Goal: Task Accomplishment & Management: Complete application form

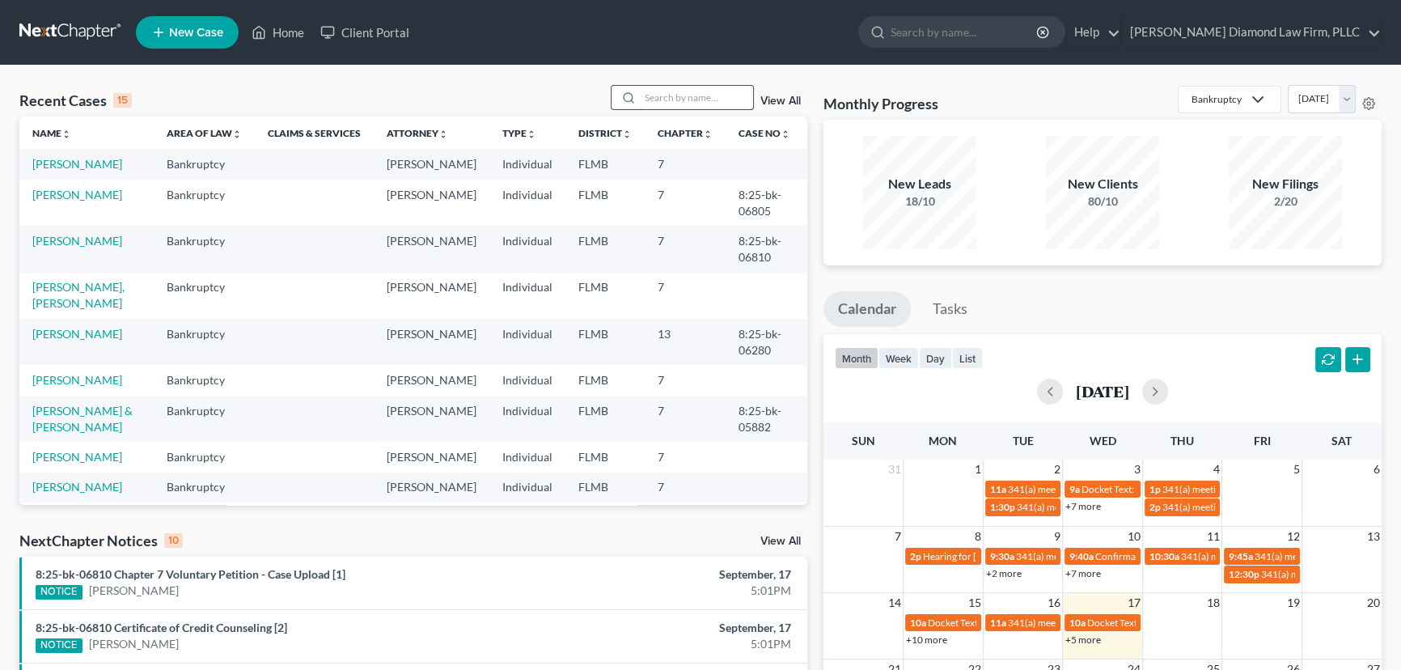
click at [650, 105] on input "search" at bounding box center [696, 97] width 113 height 23
paste input "8:25-bk-06285-CED"
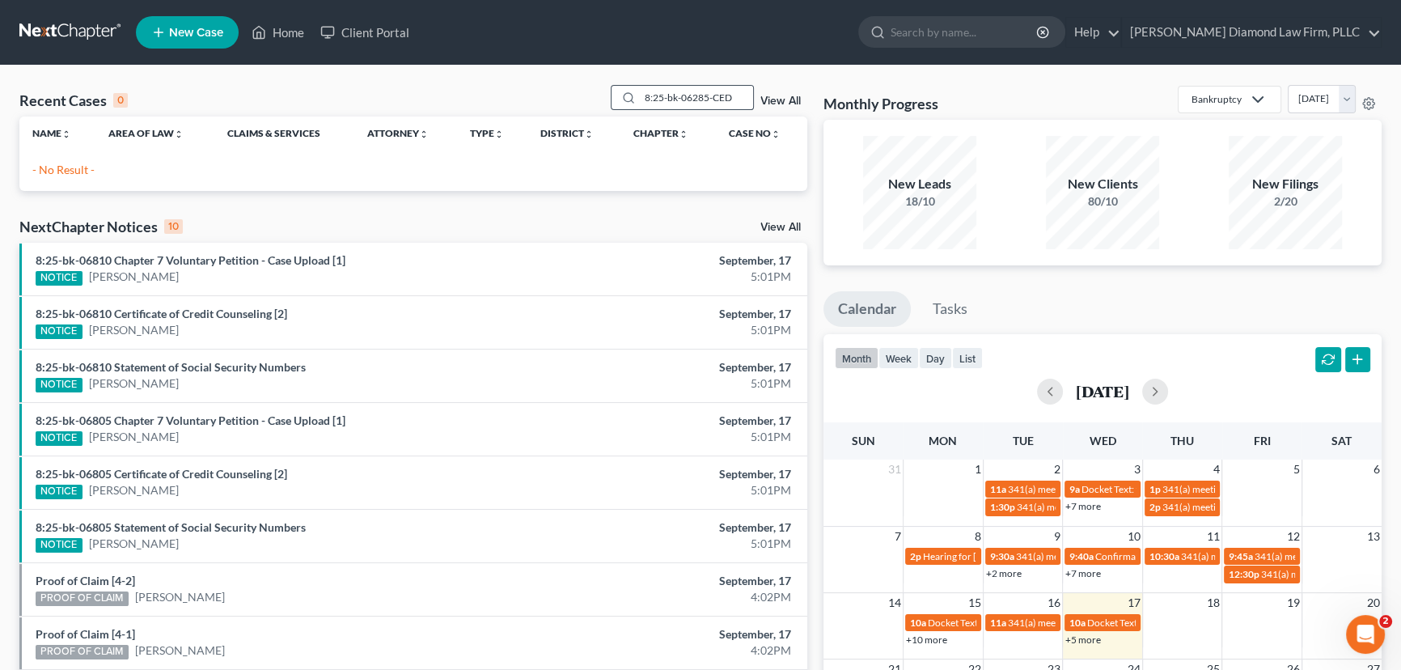
click at [714, 109] on div "8:25-bk-06285-CED" at bounding box center [683, 97] width 144 height 25
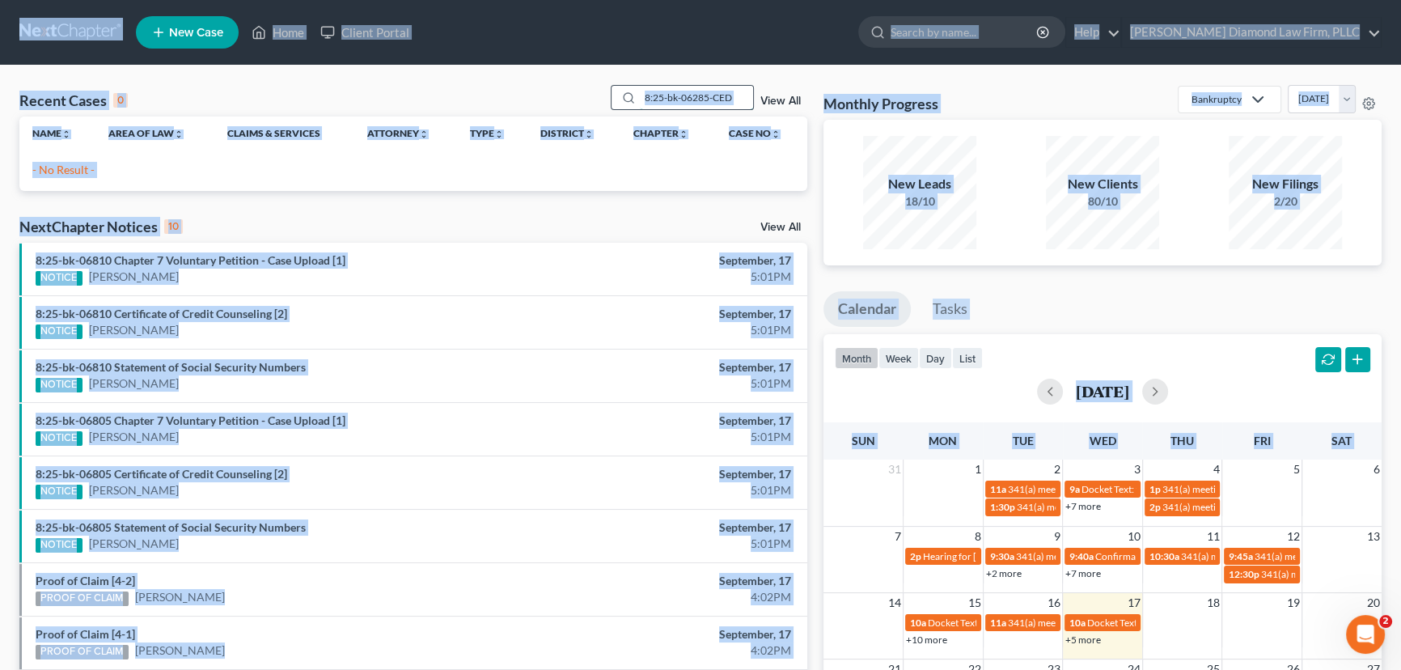
click at [722, 99] on input "8:25-bk-06285-CED" at bounding box center [696, 97] width 113 height 23
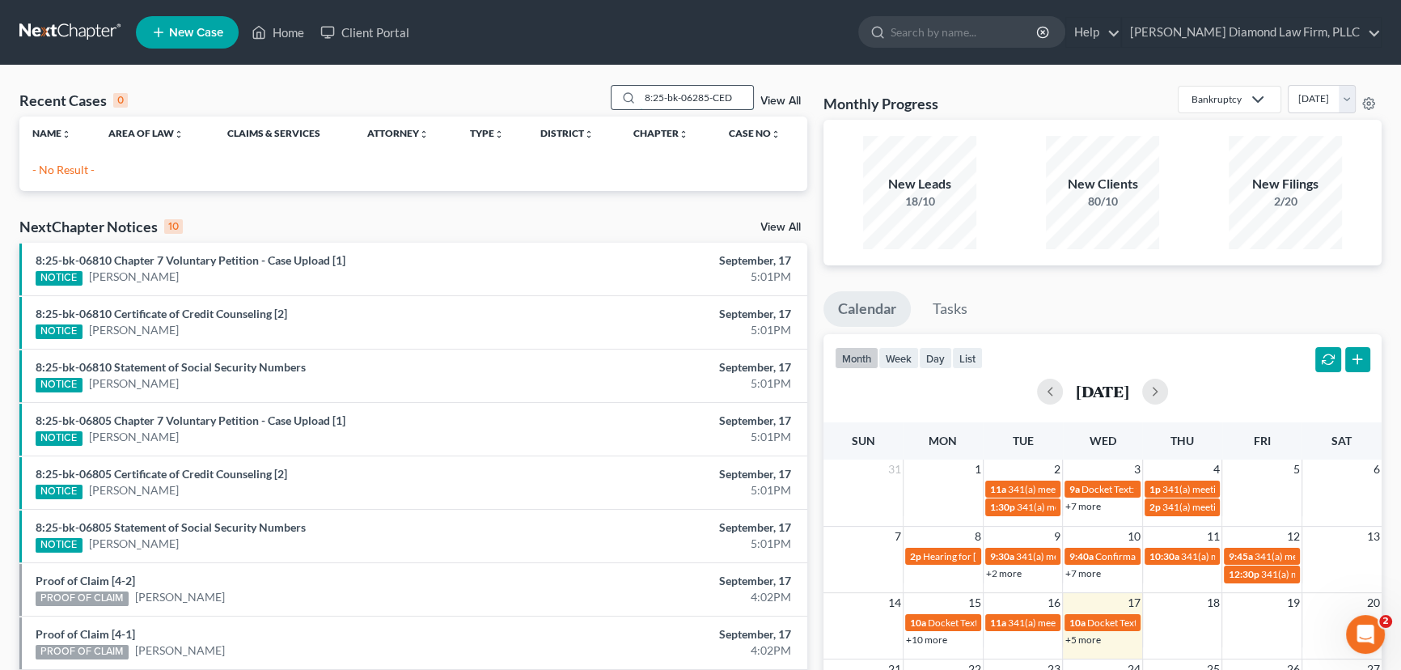
paste input "[PERSON_NAME]"
type input "[PERSON_NAME]"
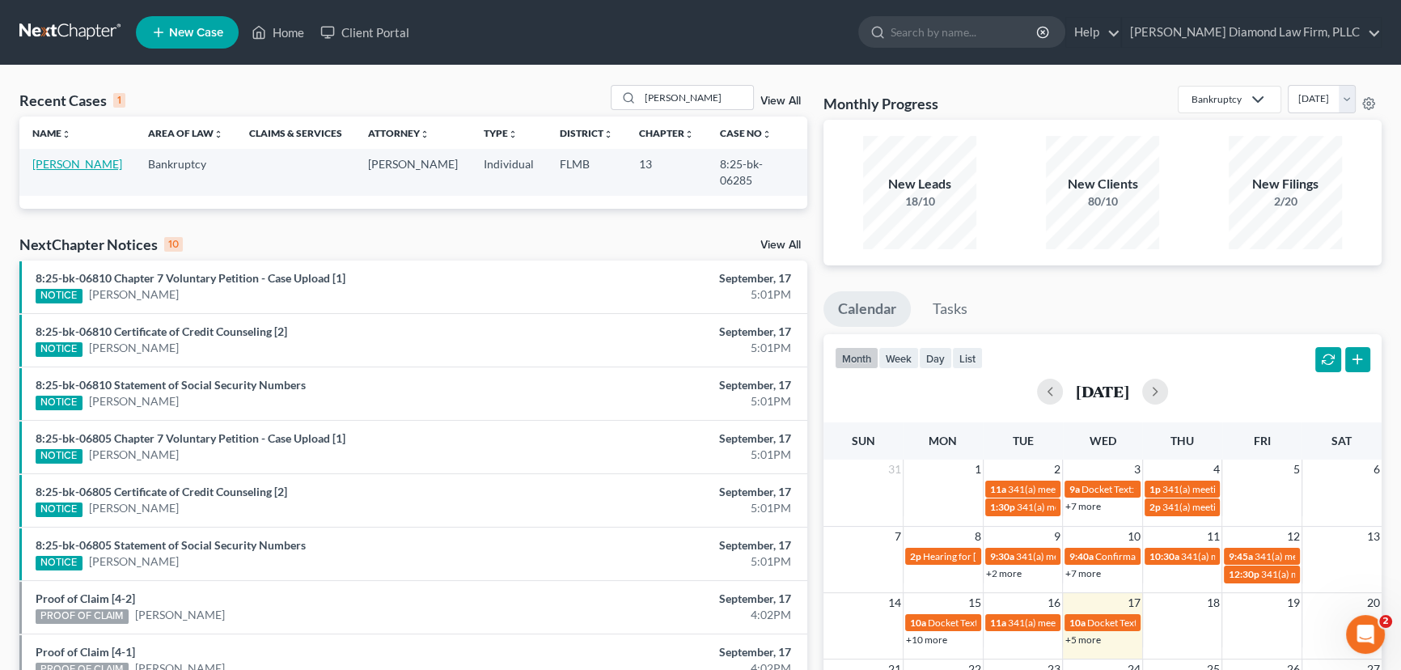
click at [49, 166] on link "[PERSON_NAME]" at bounding box center [77, 164] width 90 height 14
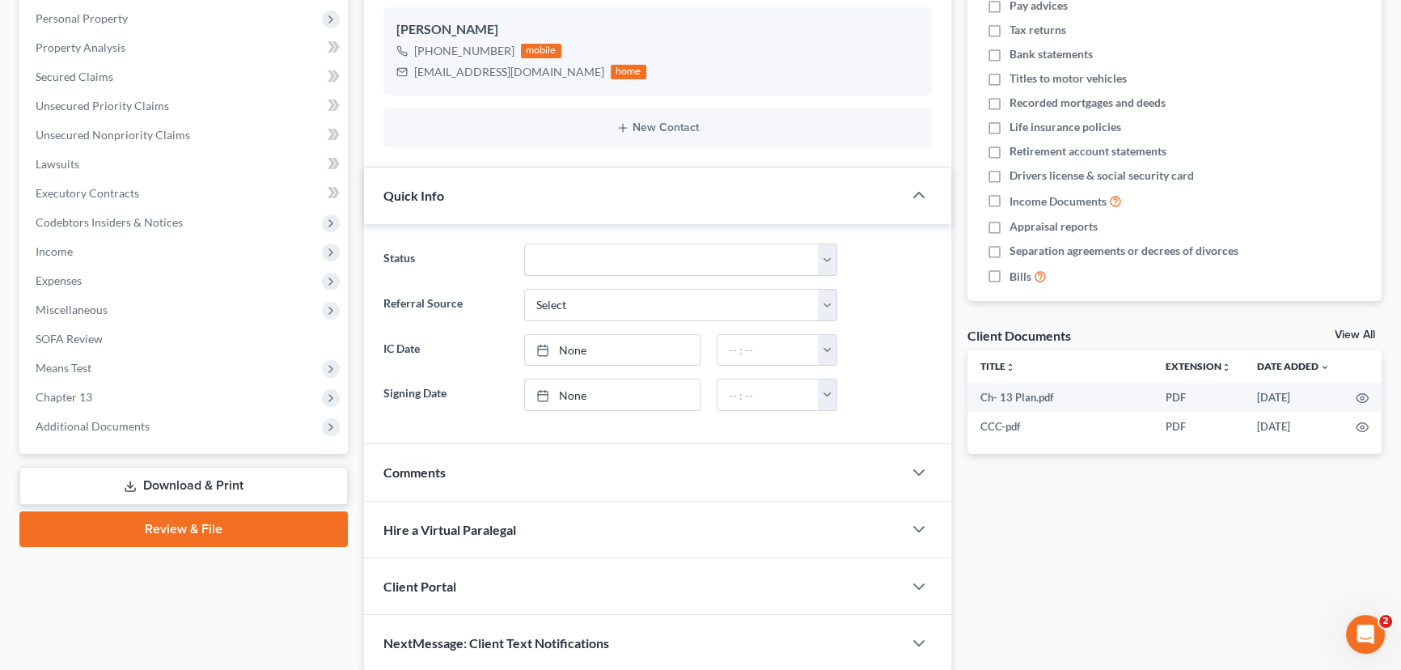
scroll to position [294, 0]
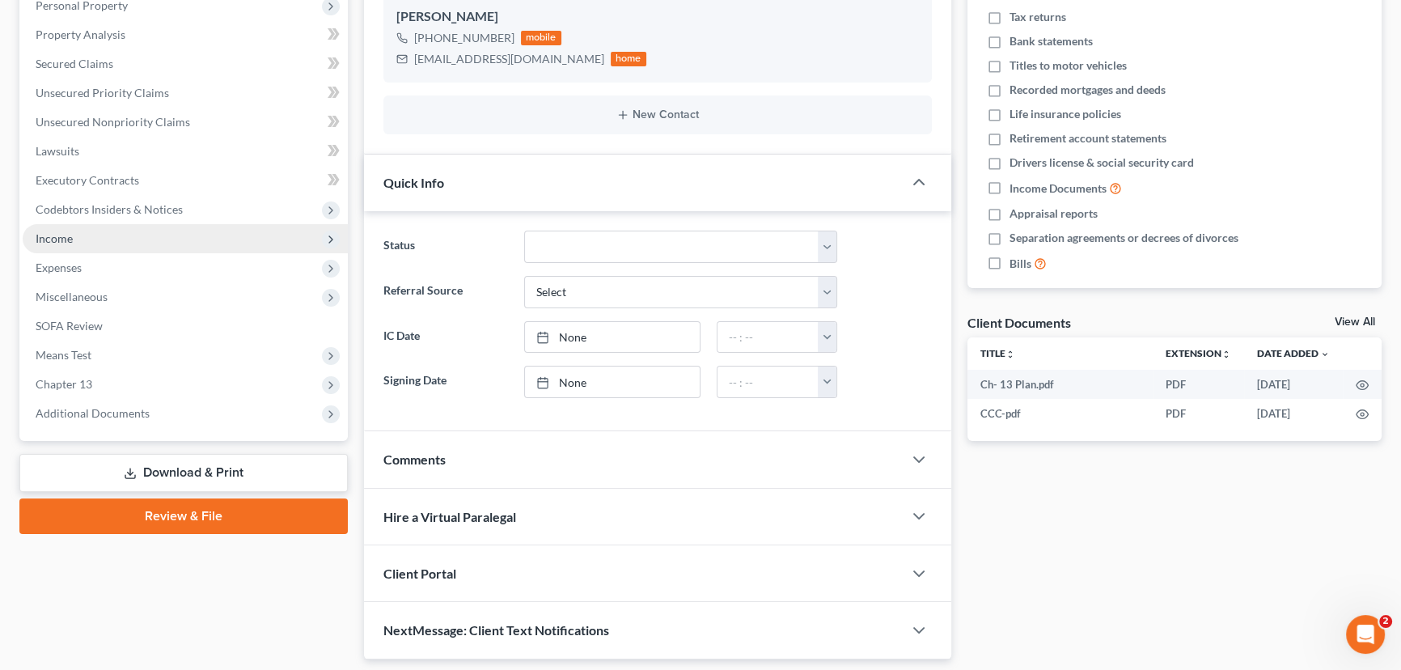
click at [66, 226] on span "Income" at bounding box center [185, 238] width 325 height 29
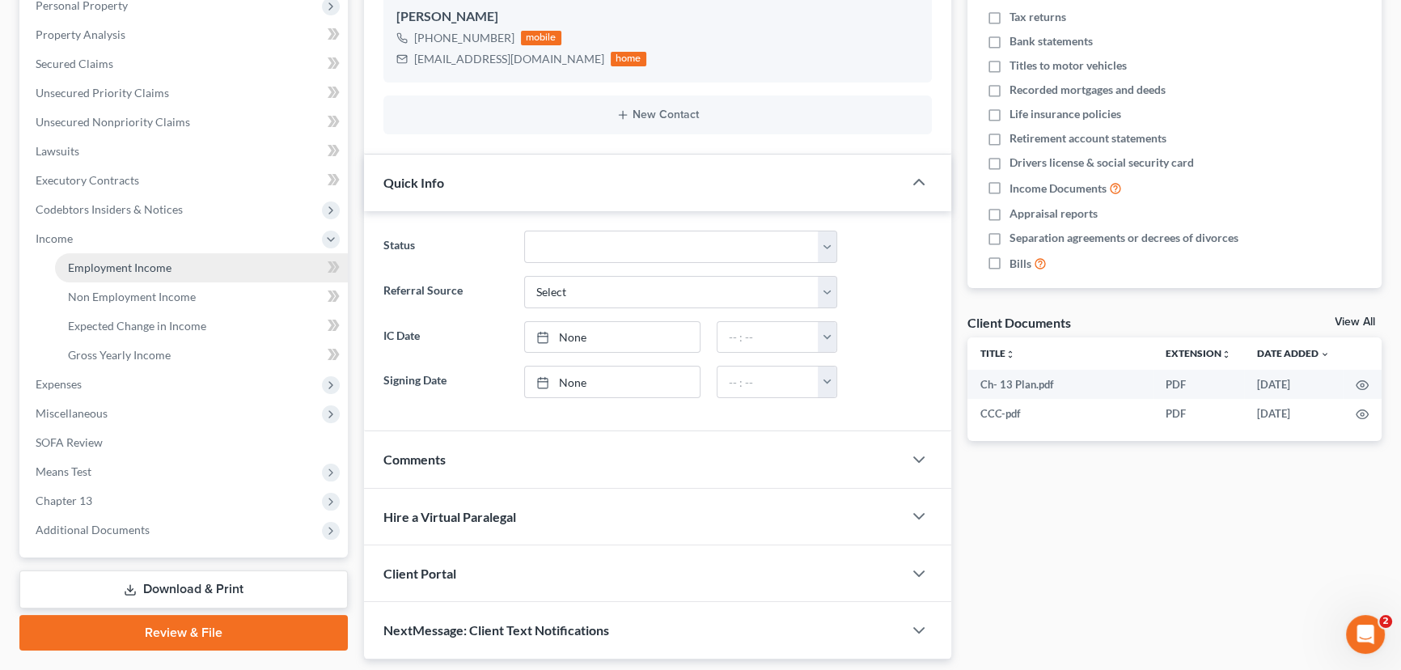
click at [87, 260] on span "Employment Income" at bounding box center [120, 267] width 104 height 14
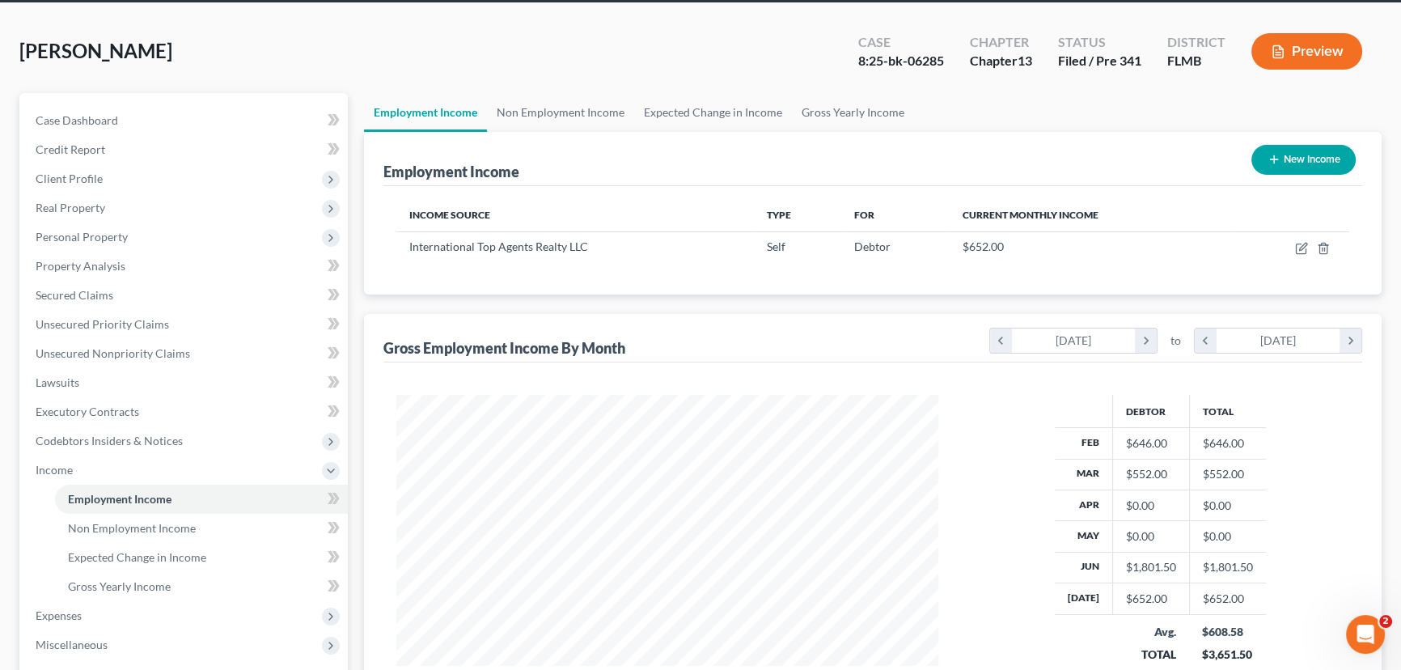
scroll to position [146, 0]
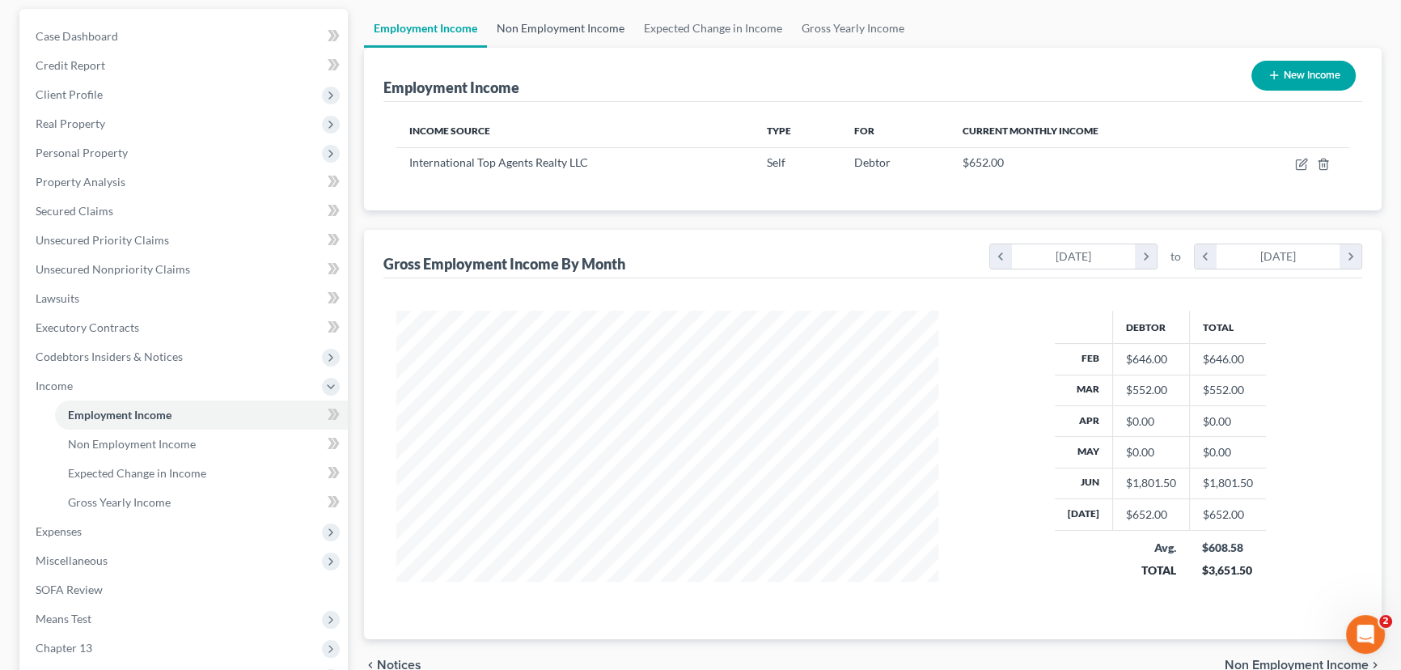
click at [573, 36] on link "Non Employment Income" at bounding box center [560, 28] width 147 height 39
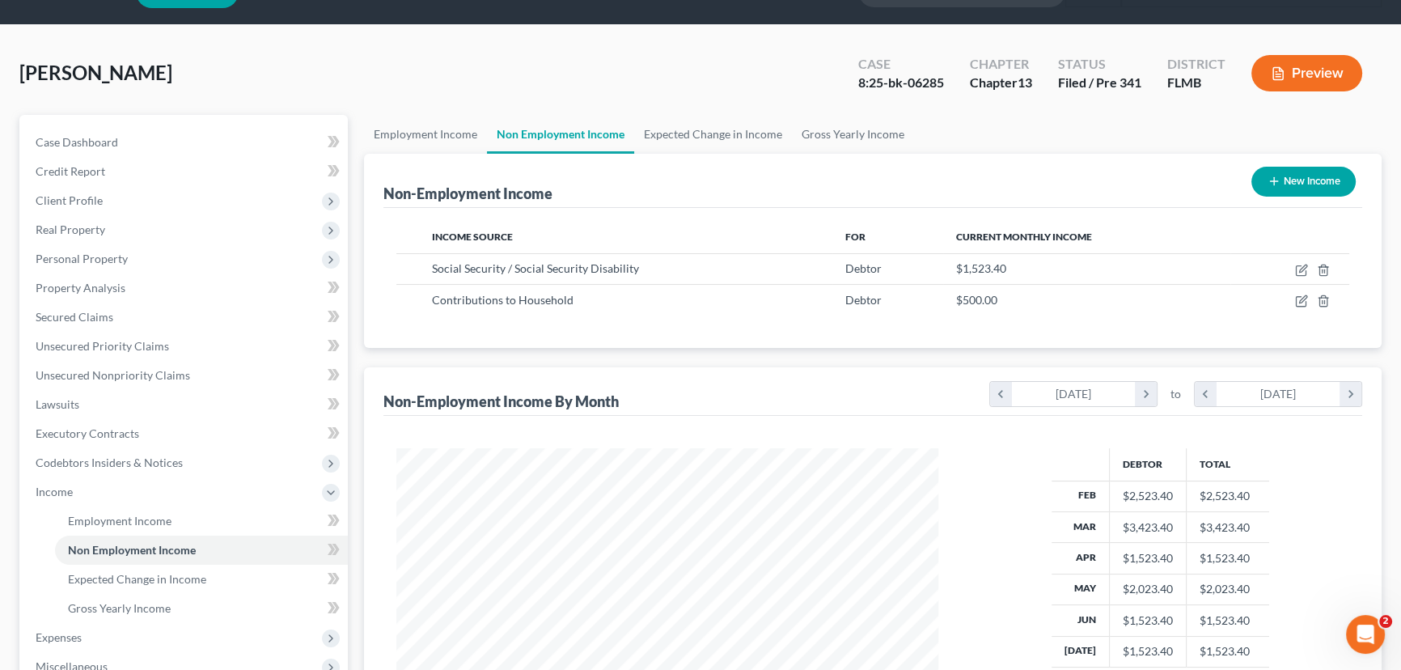
scroll to position [73, 0]
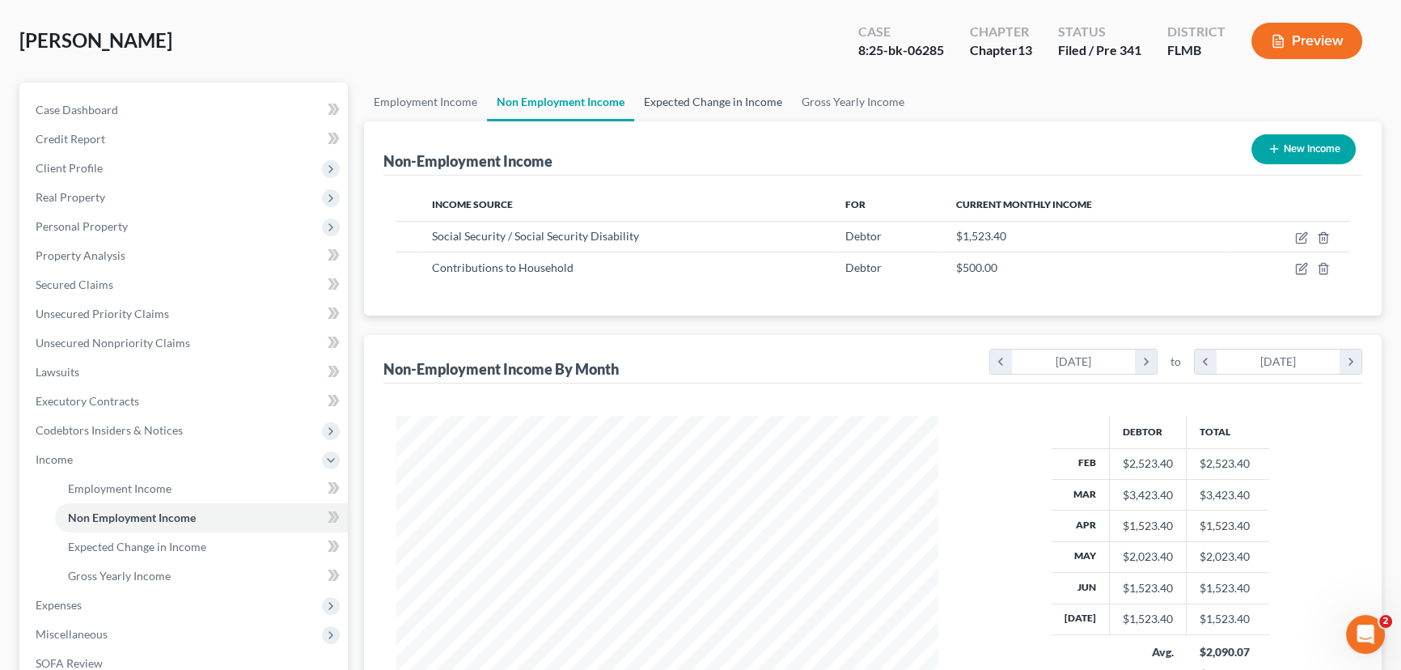
click at [693, 105] on link "Expected Change in Income" at bounding box center [713, 102] width 158 height 39
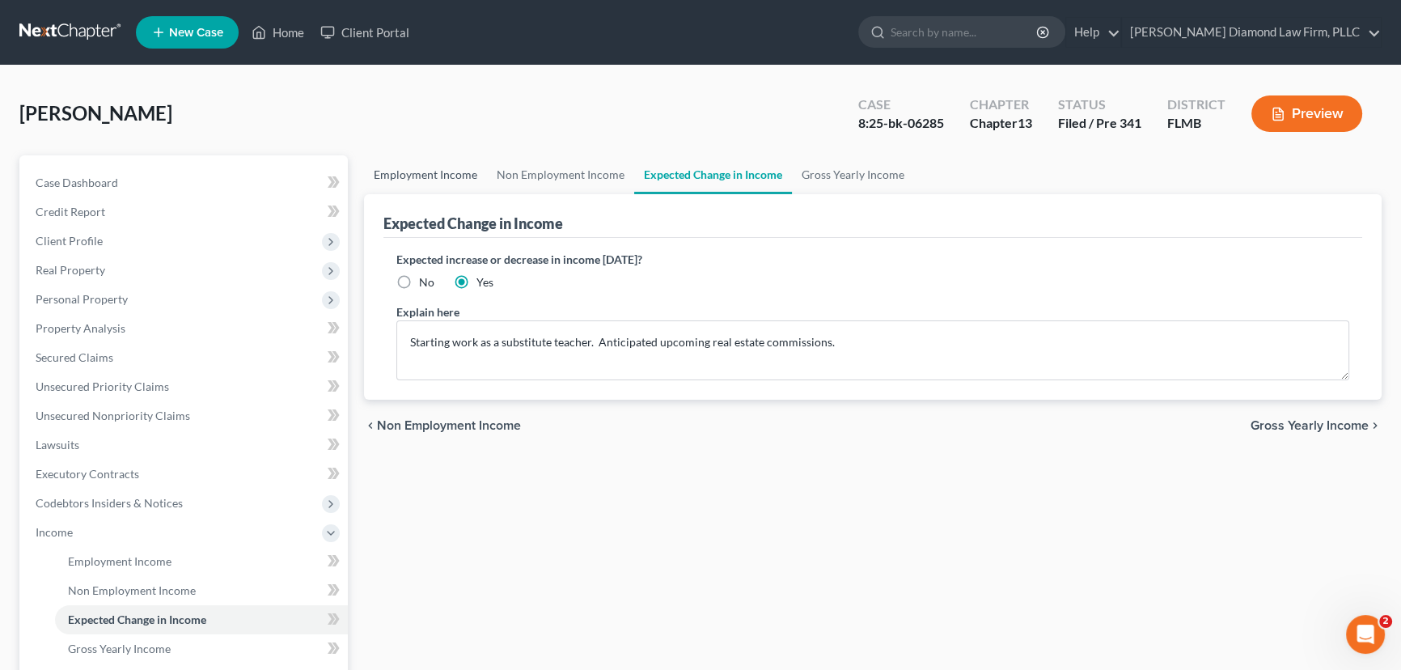
click at [413, 177] on link "Employment Income" at bounding box center [425, 174] width 123 height 39
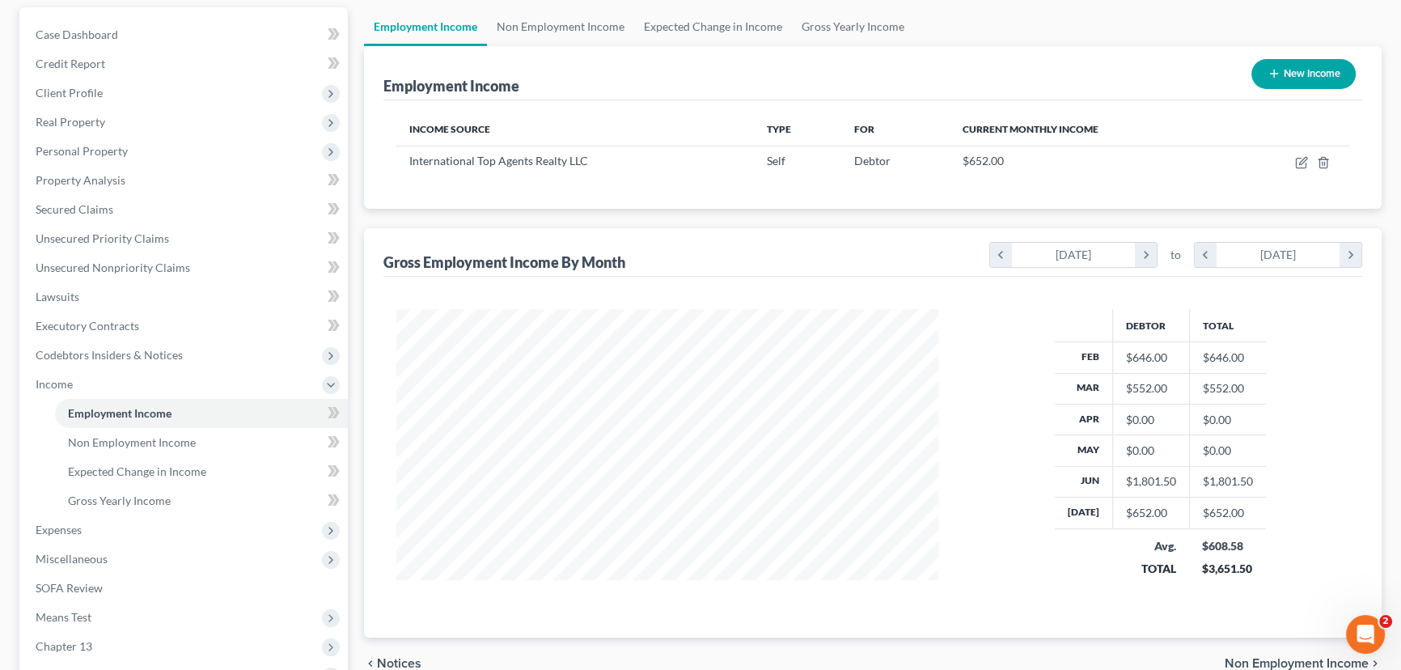
scroll to position [333, 0]
